Goal: Information Seeking & Learning: Learn about a topic

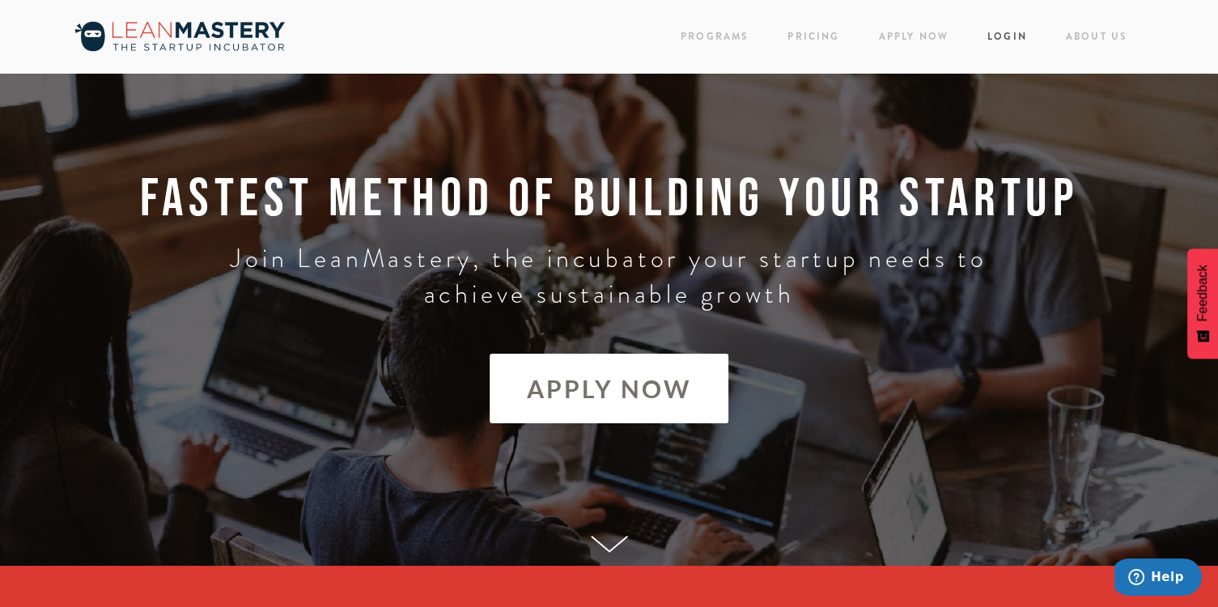
click at [1011, 40] on link "Login" at bounding box center [1008, 37] width 40 height 22
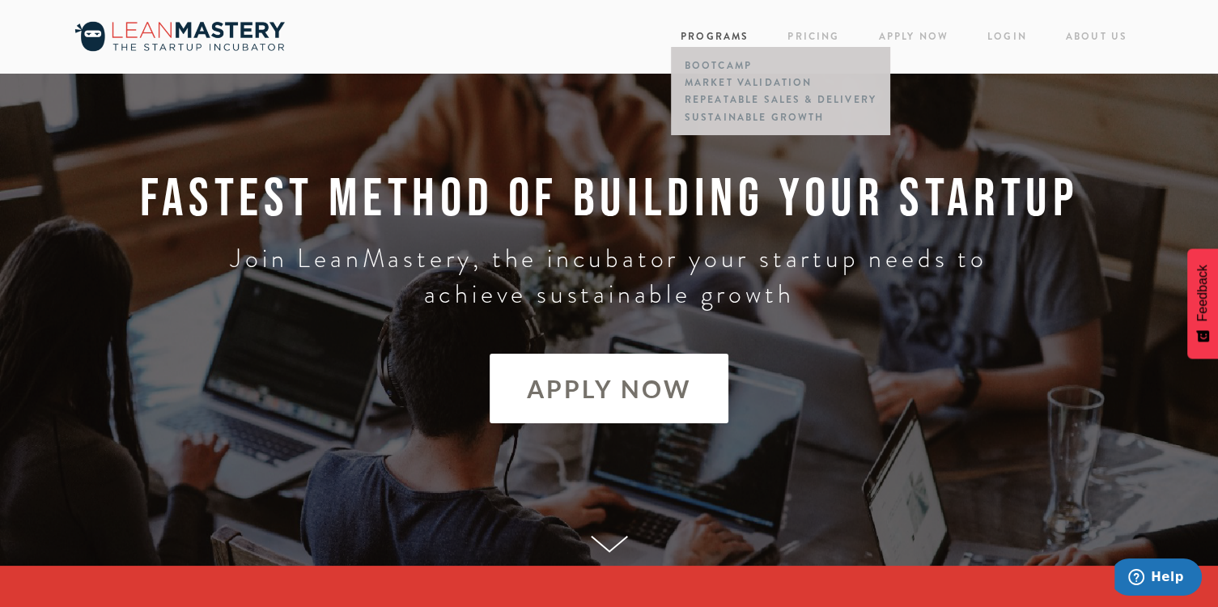
click at [695, 38] on link "Programs" at bounding box center [715, 36] width 68 height 15
